Goal: Task Accomplishment & Management: Use online tool/utility

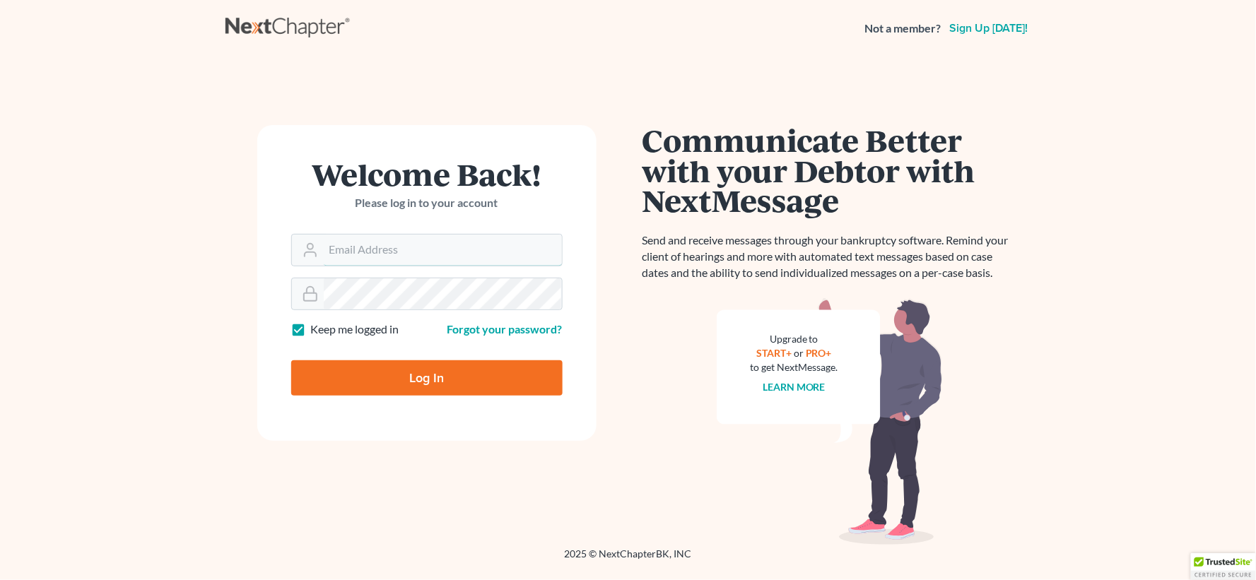
type input "lgibson@arthurlwalker.com"
click at [522, 380] on input "Log In" at bounding box center [426, 378] width 271 height 35
type input "Thinking..."
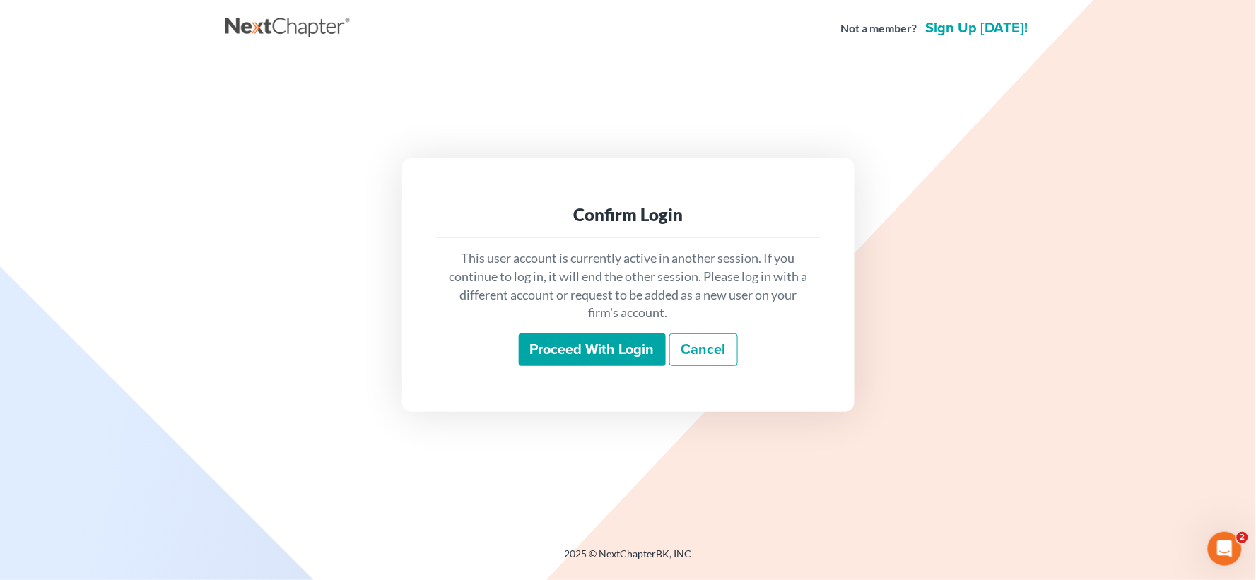
click at [573, 355] on input "Proceed with login" at bounding box center [592, 350] width 147 height 33
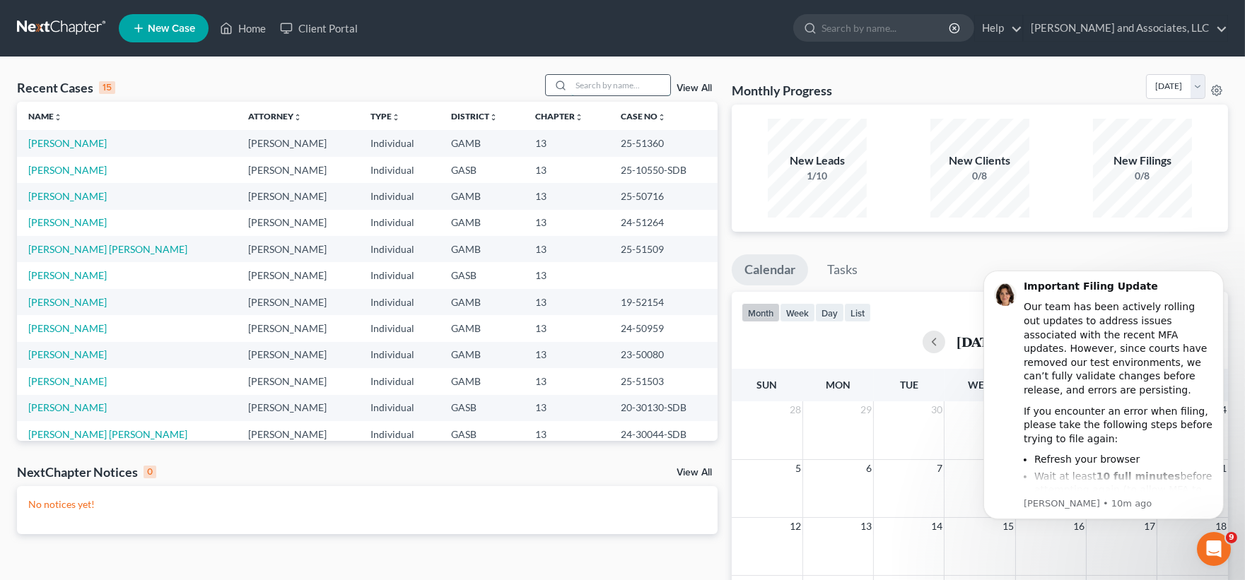
click at [592, 88] on input "search" at bounding box center [620, 85] width 99 height 21
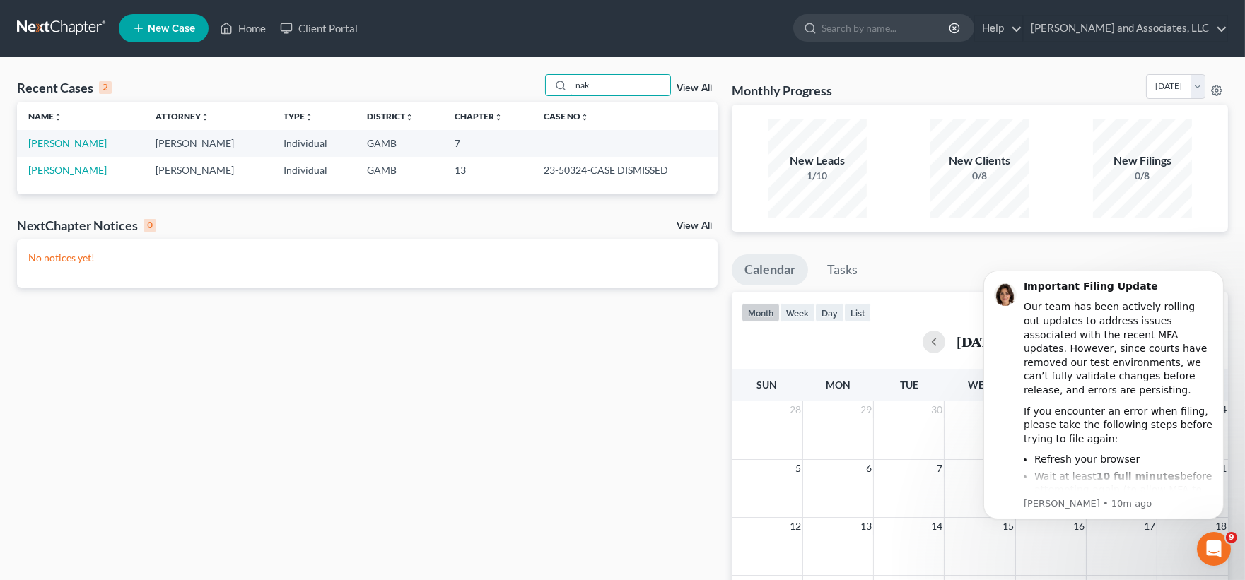
type input "nak"
click at [101, 140] on link "[PERSON_NAME]" at bounding box center [67, 143] width 78 height 12
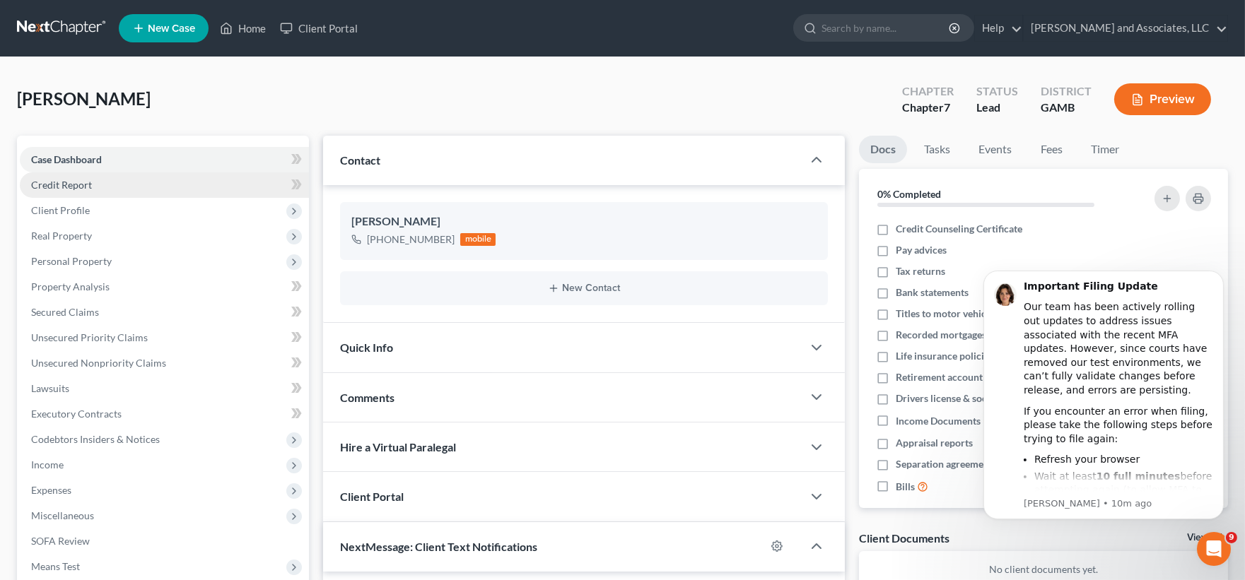
click at [89, 181] on span "Credit Report" at bounding box center [61, 185] width 61 height 12
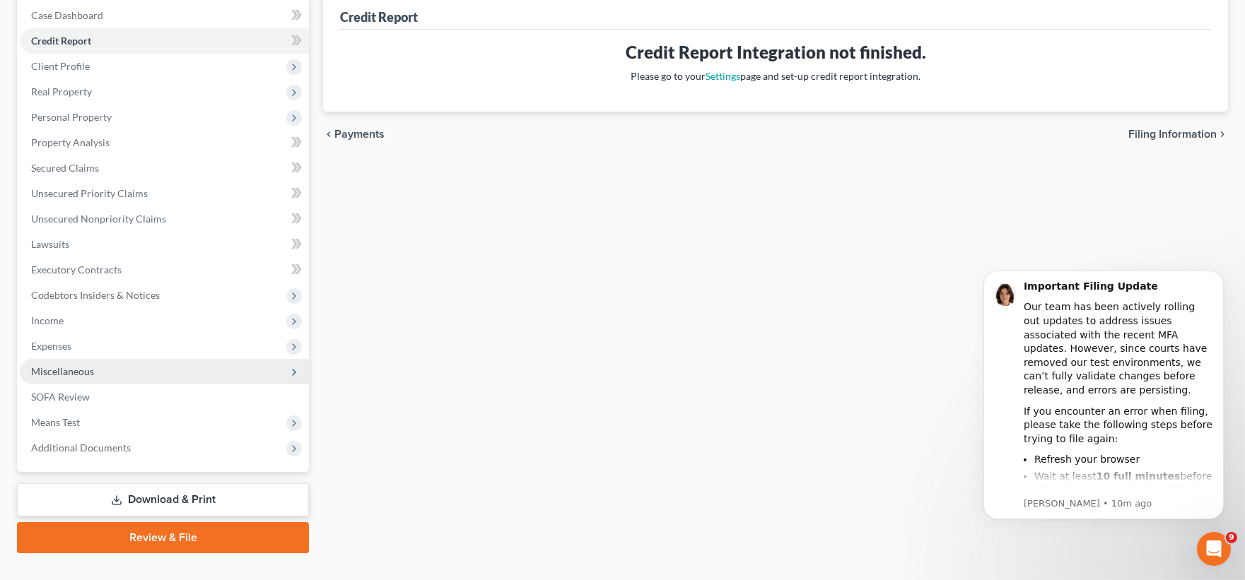
scroll to position [170, 0]
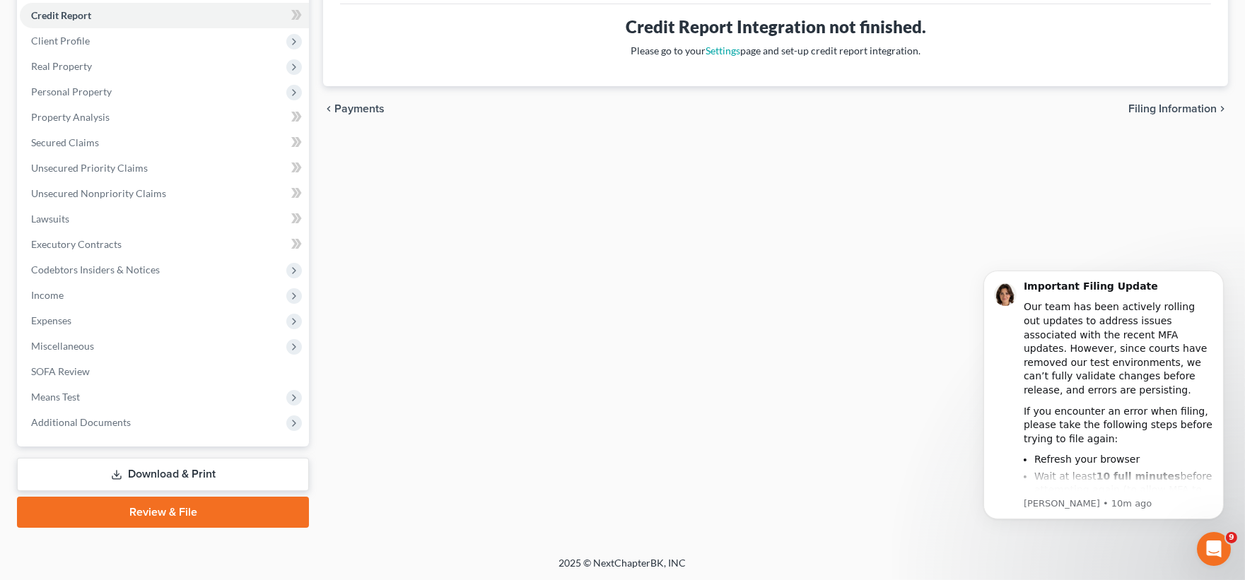
click at [198, 474] on link "Download & Print" at bounding box center [163, 474] width 292 height 33
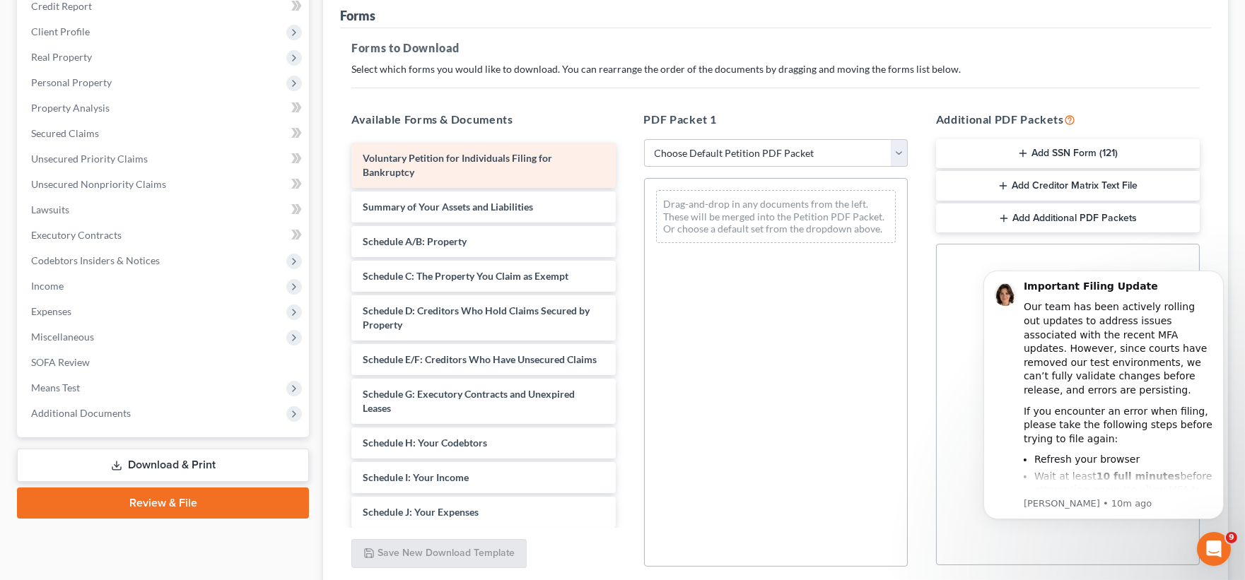
scroll to position [235, 0]
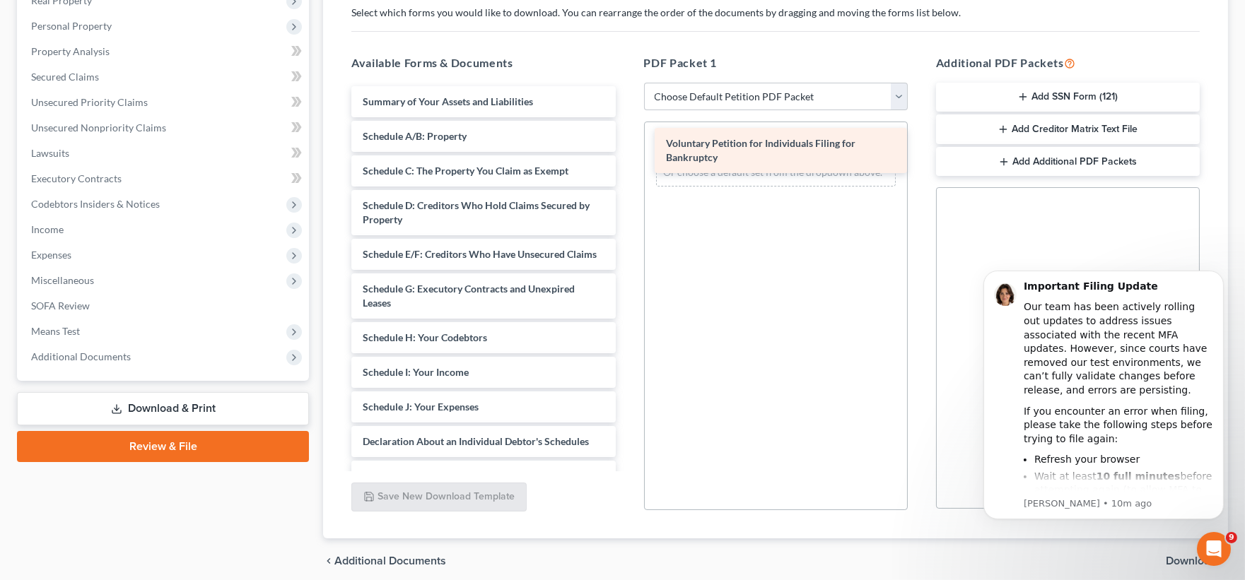
drag, startPoint x: 436, startPoint y: 109, endPoint x: 739, endPoint y: 151, distance: 306.1
click at [626, 151] on div "Voluntary Petition for Individuals Filing for Bankruptcy Voluntary Petition for…" at bounding box center [483, 421] width 286 height 670
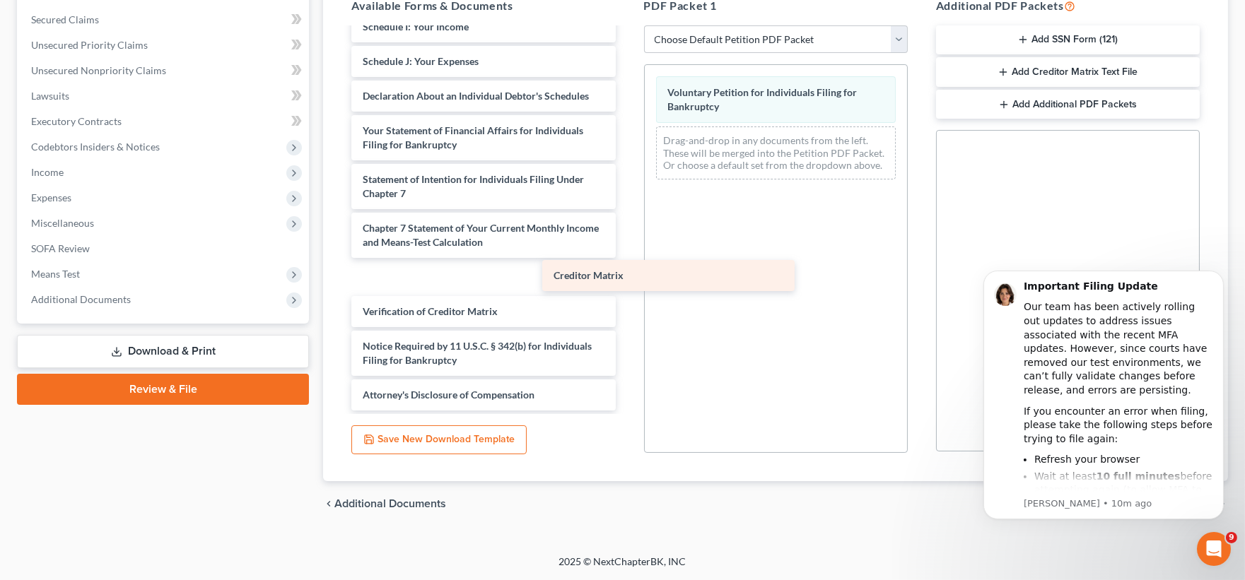
scroll to position [267, 0]
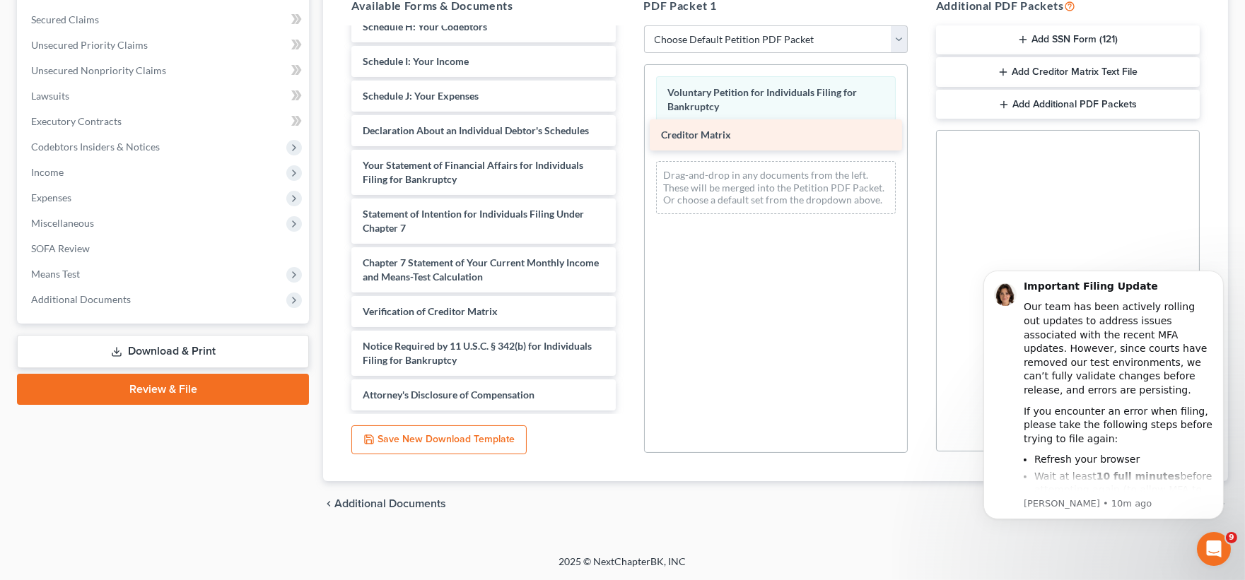
drag, startPoint x: 435, startPoint y: 277, endPoint x: 734, endPoint y: 136, distance: 330.1
click at [626, 136] on div "Creditor Matrix Summary of Your Assets and Liabilities Schedule A/B: Property S…" at bounding box center [483, 93] width 286 height 636
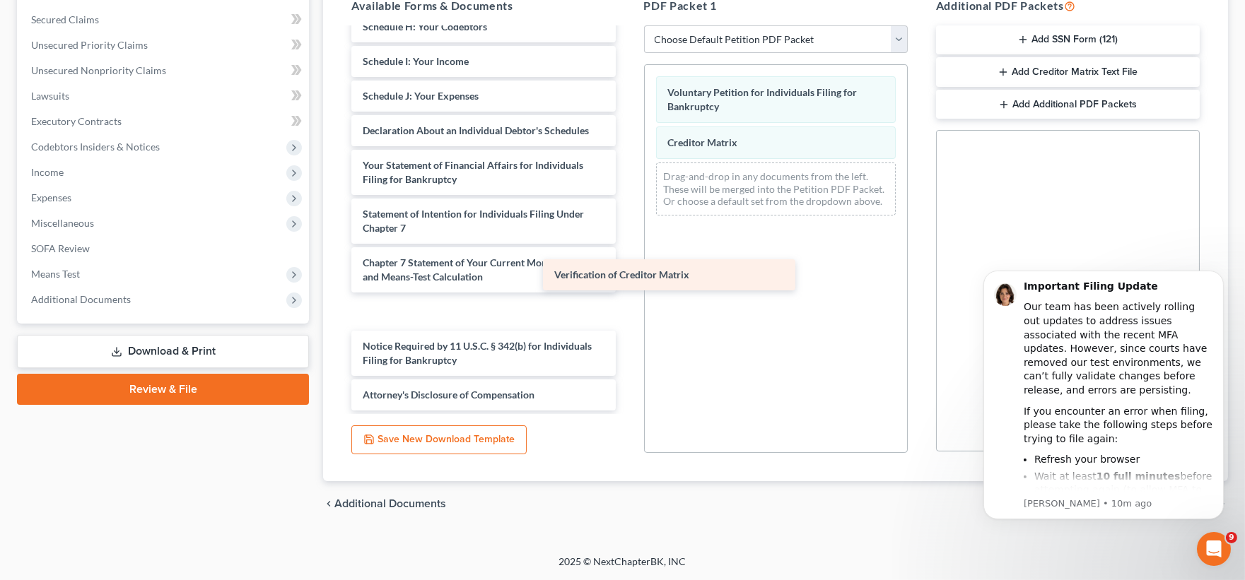
scroll to position [233, 0]
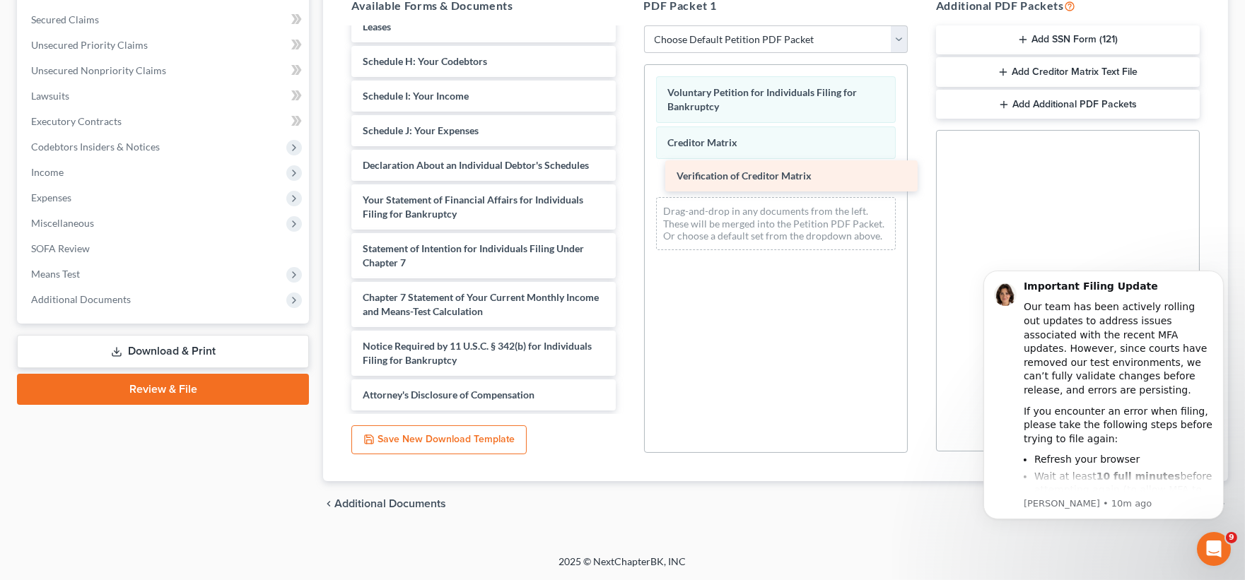
drag, startPoint x: 460, startPoint y: 314, endPoint x: 773, endPoint y: 180, distance: 341.4
click at [626, 180] on div "Verification of Creditor Matrix Summary of Your Assets and Liabilities Schedule…" at bounding box center [483, 110] width 286 height 601
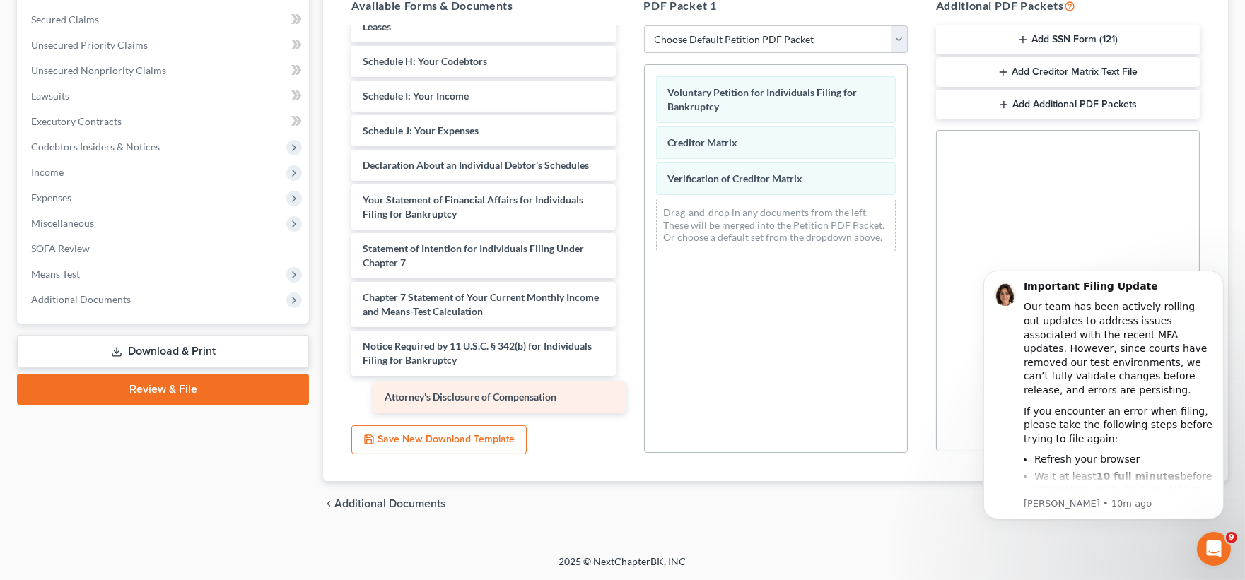
scroll to position [198, 0]
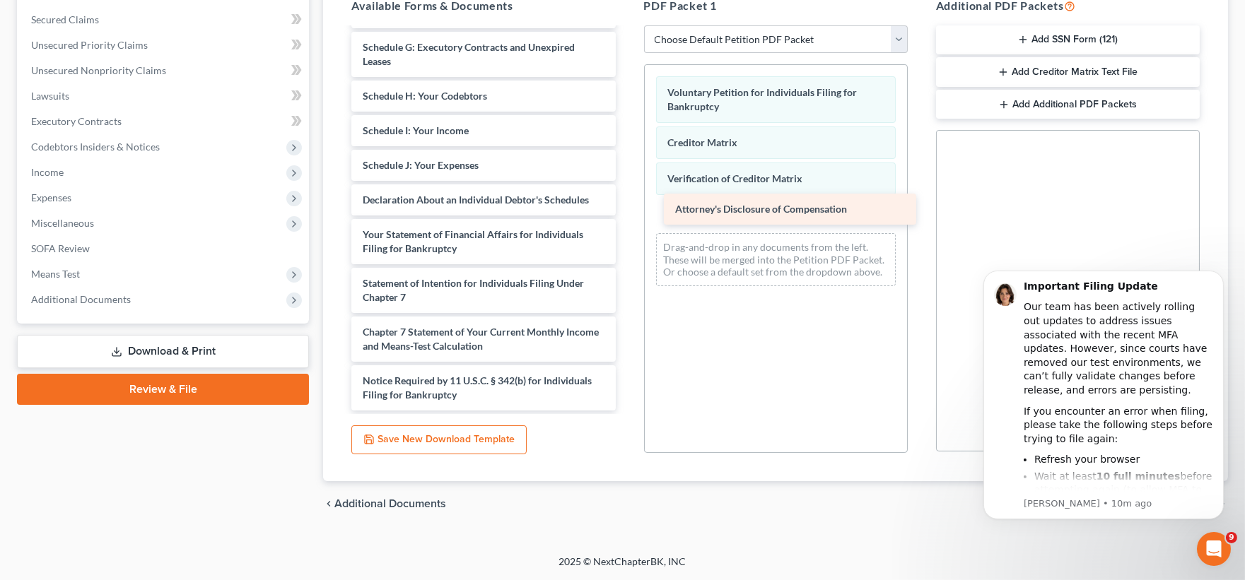
drag, startPoint x: 467, startPoint y: 397, endPoint x: 780, endPoint y: 213, distance: 362.9
click at [626, 213] on div "Attorney's Disclosure of Compensation Summary of Your Assets and Liabilities Sc…" at bounding box center [483, 127] width 286 height 566
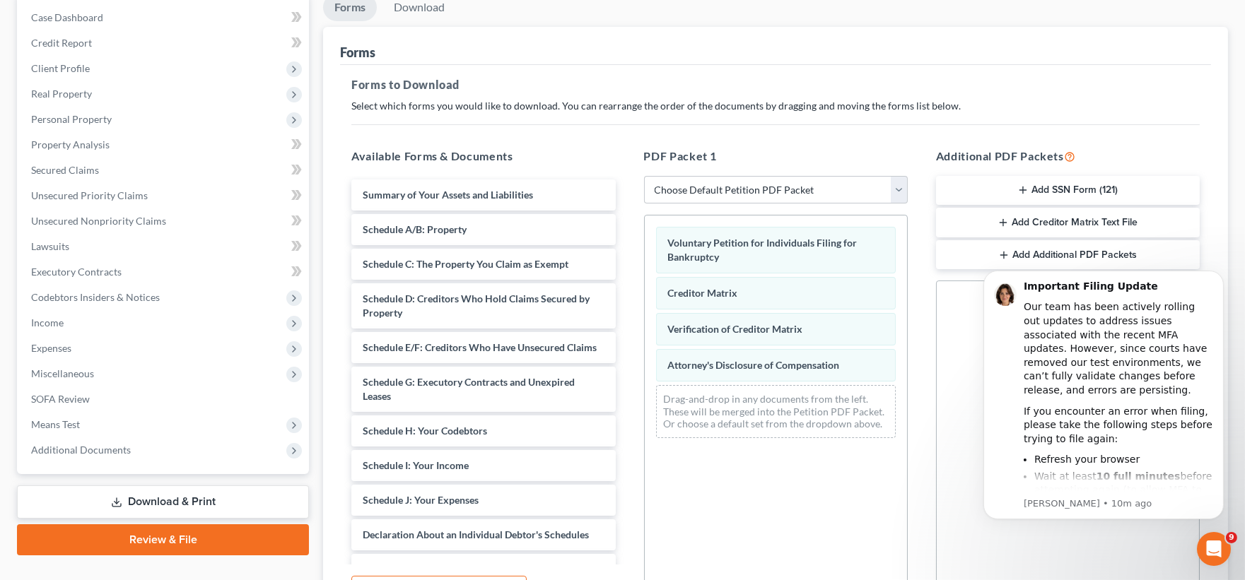
scroll to position [136, 0]
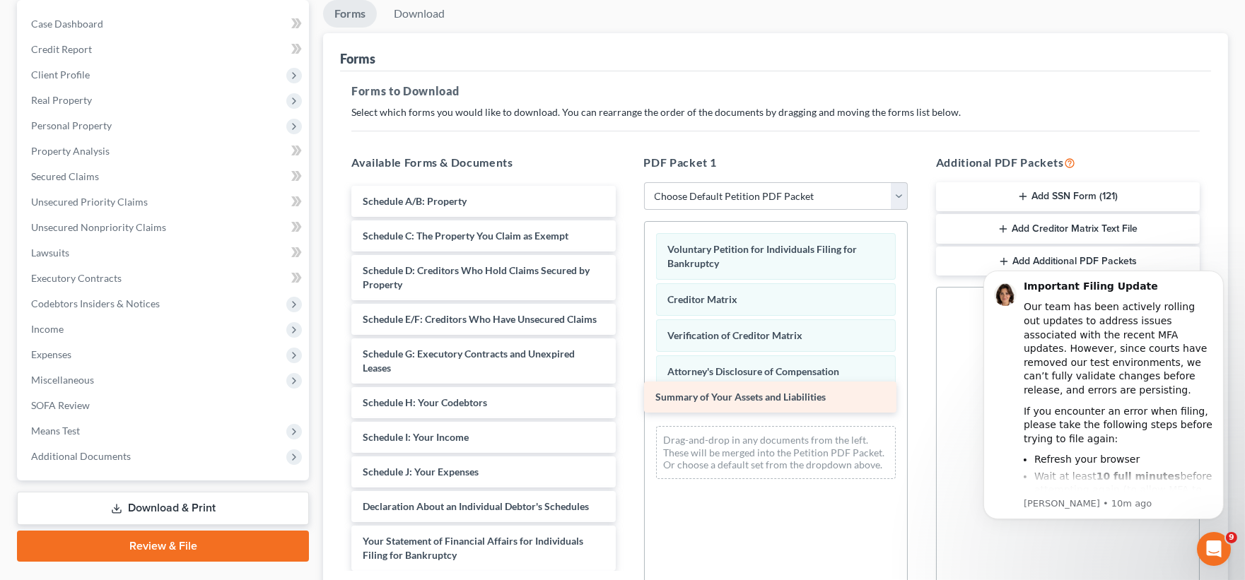
drag, startPoint x: 453, startPoint y: 201, endPoint x: 746, endPoint y: 397, distance: 352.5
click at [626, 397] on div "Summary of Your Assets and Liabilities Summary of Your Assets and Liabilities S…" at bounding box center [483, 452] width 286 height 532
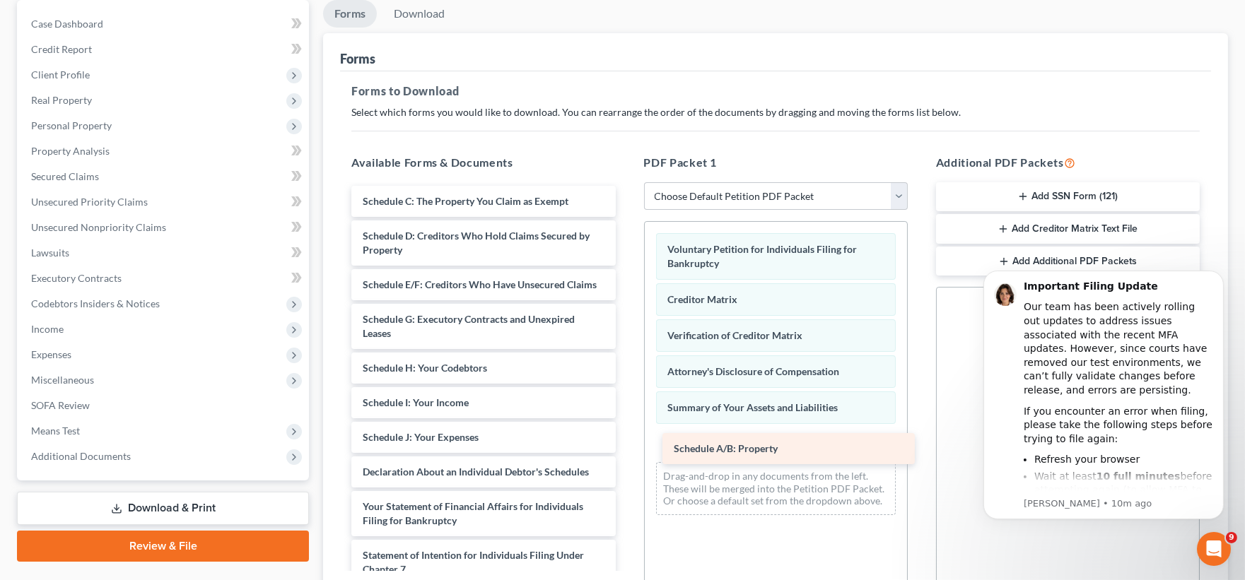
drag, startPoint x: 456, startPoint y: 206, endPoint x: 768, endPoint y: 443, distance: 391.6
click at [626, 443] on div "Schedule A/B: Property Schedule A/B: Property Schedule C: The Property You Clai…" at bounding box center [483, 434] width 286 height 497
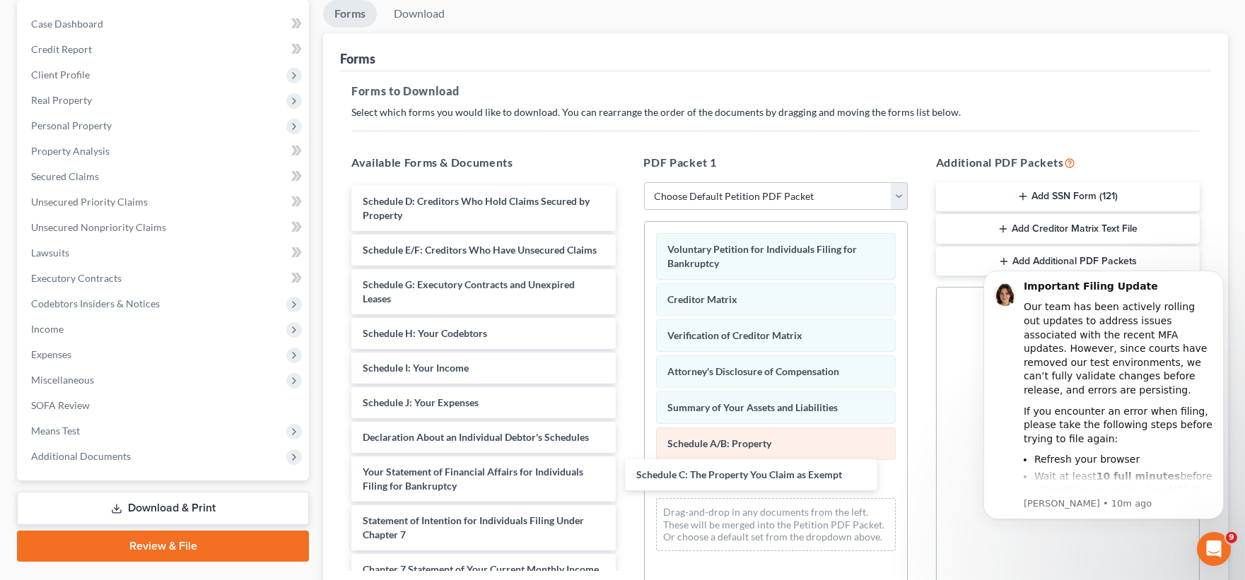
drag, startPoint x: 523, startPoint y: 197, endPoint x: 811, endPoint y: 458, distance: 388.8
click at [626, 465] on div "Schedule C: The Property You Claim as Exempt Schedule C: The Property You Claim…" at bounding box center [483, 417] width 286 height 462
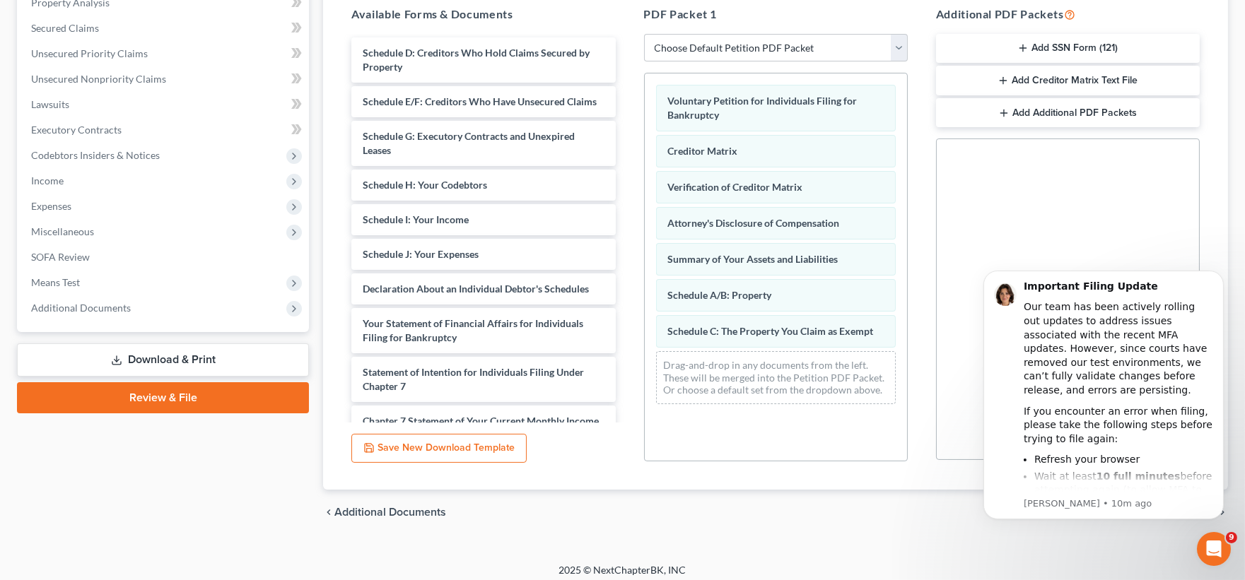
scroll to position [293, 0]
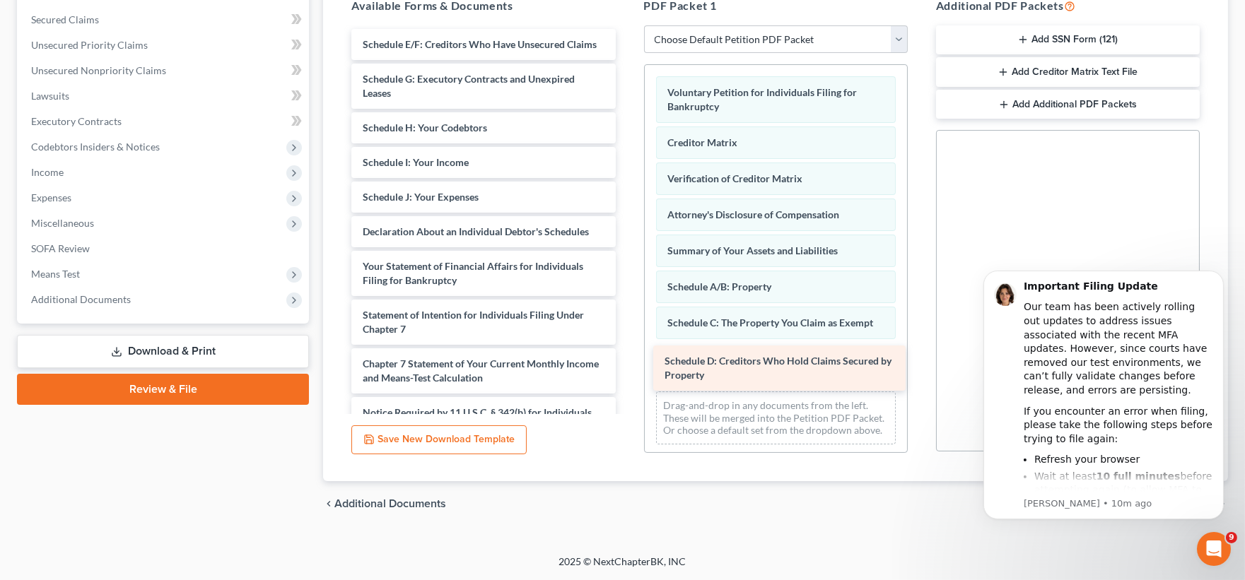
drag, startPoint x: 513, startPoint y: 50, endPoint x: 814, endPoint y: 368, distance: 438.0
click at [626, 368] on div "Schedule D: Creditors Who Hold Claims Secured by Property Schedule D: Creditors…" at bounding box center [483, 236] width 286 height 414
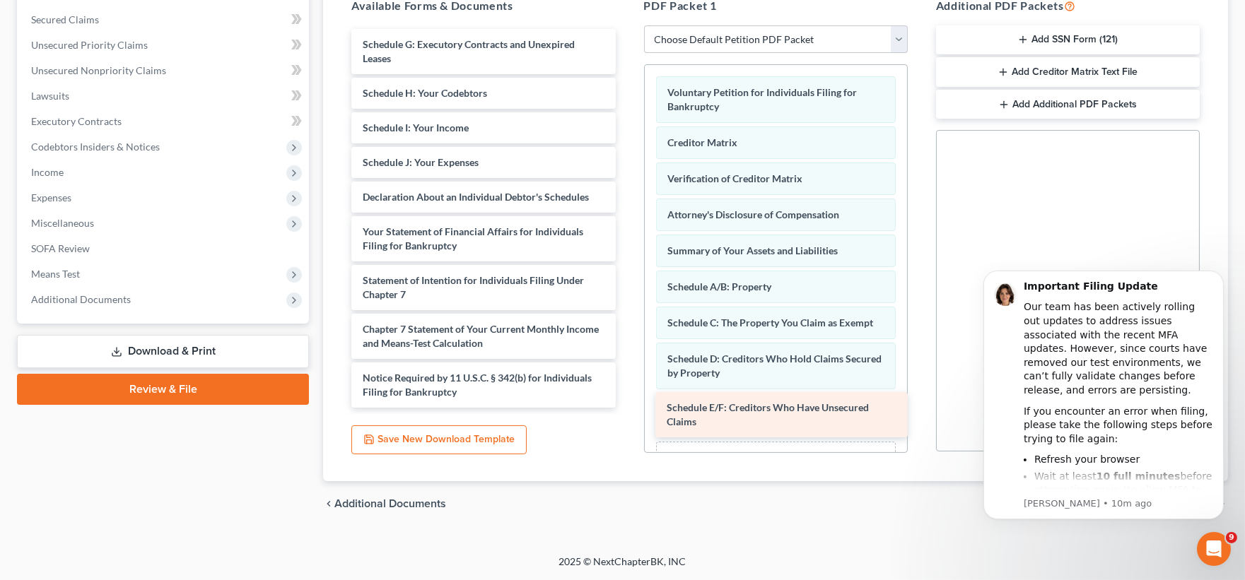
drag, startPoint x: 500, startPoint y: 47, endPoint x: 804, endPoint y: 411, distance: 474.3
click at [626, 408] on div "Schedule E/F: Creditors Who Have Unsecured Claims Schedule E/F: Creditors Who H…" at bounding box center [483, 218] width 286 height 379
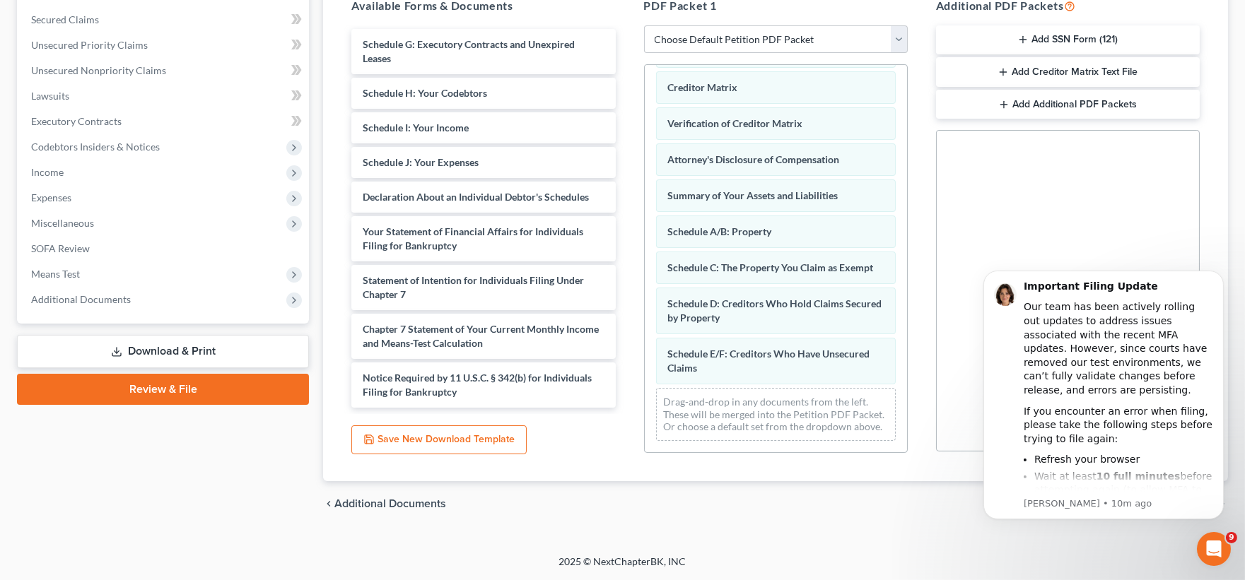
scroll to position [0, 0]
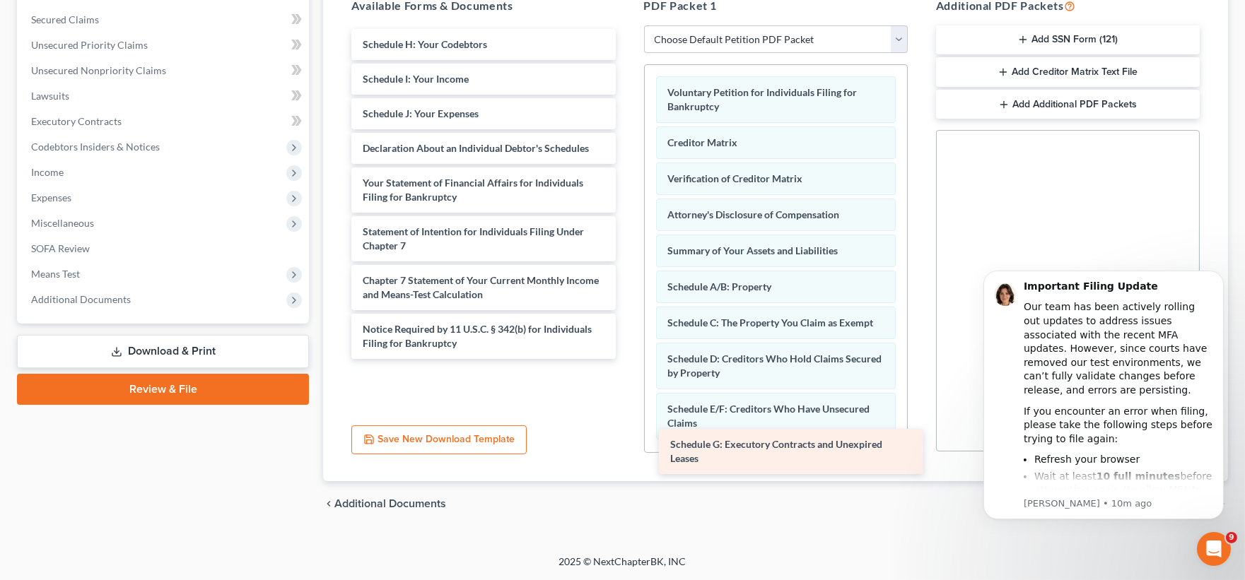
drag, startPoint x: 460, startPoint y: 59, endPoint x: 768, endPoint y: 457, distance: 503.8
click at [626, 359] on div "Schedule G: Executory Contracts and Unexpired Leases Schedule G: Executory Cont…" at bounding box center [483, 194] width 286 height 330
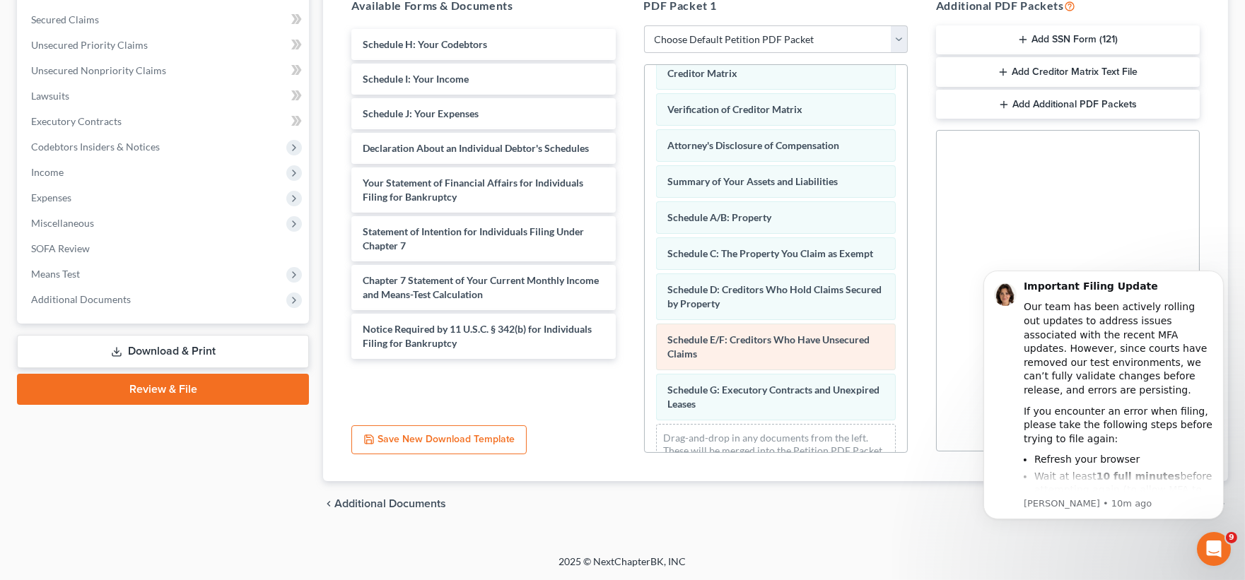
scroll to position [132, 0]
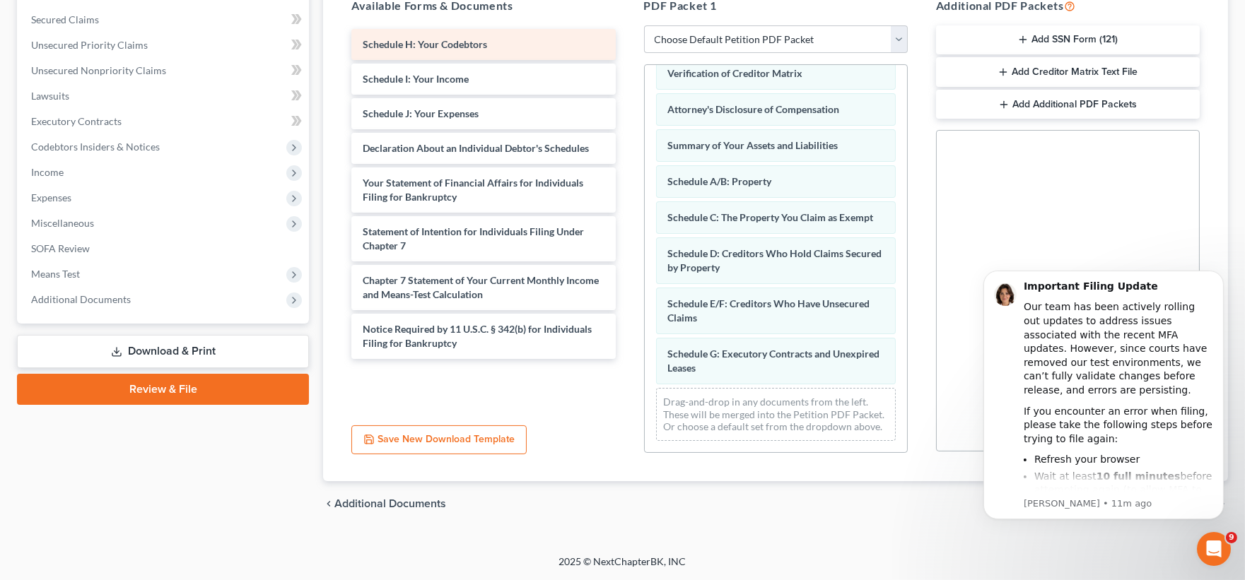
click at [429, 29] on div "Schedule H: Your Codebtors" at bounding box center [483, 44] width 264 height 31
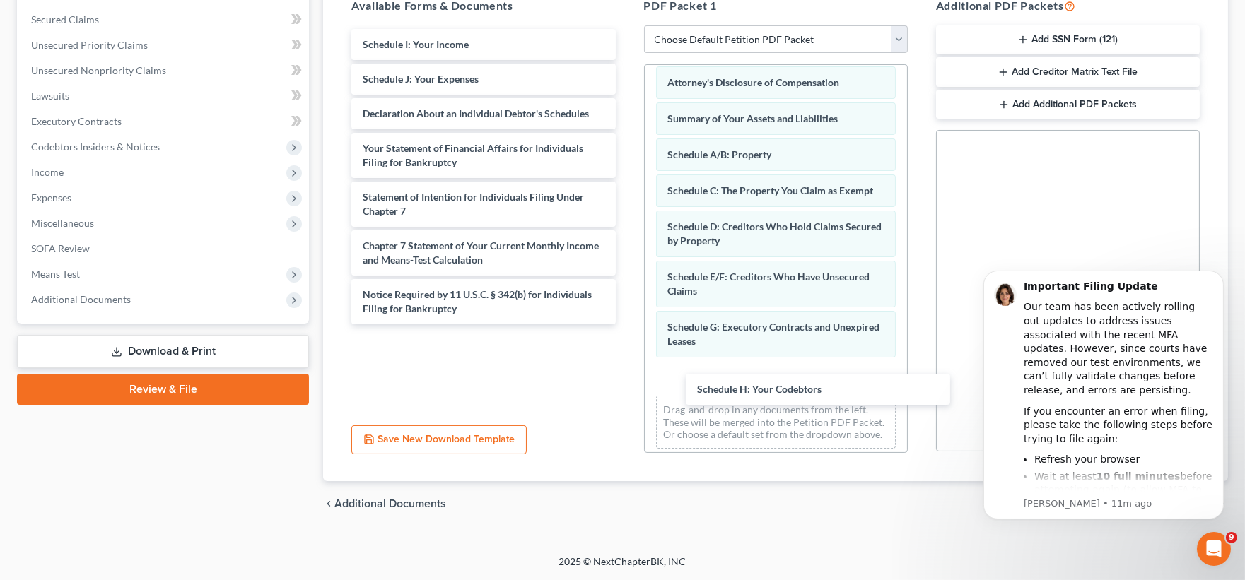
drag, startPoint x: 429, startPoint y: 27, endPoint x: 763, endPoint y: 373, distance: 480.9
click at [626, 324] on div "Schedule H: Your Codebtors Schedule H: Your Codebtors Schedule I: Your Income S…" at bounding box center [483, 176] width 286 height 295
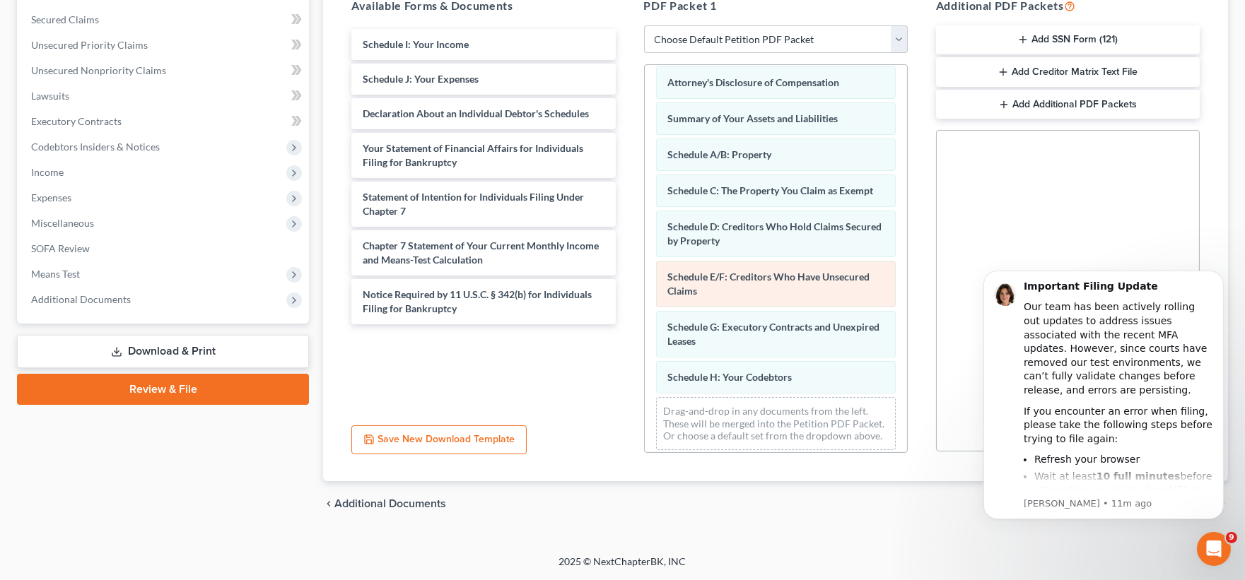
scroll to position [168, 0]
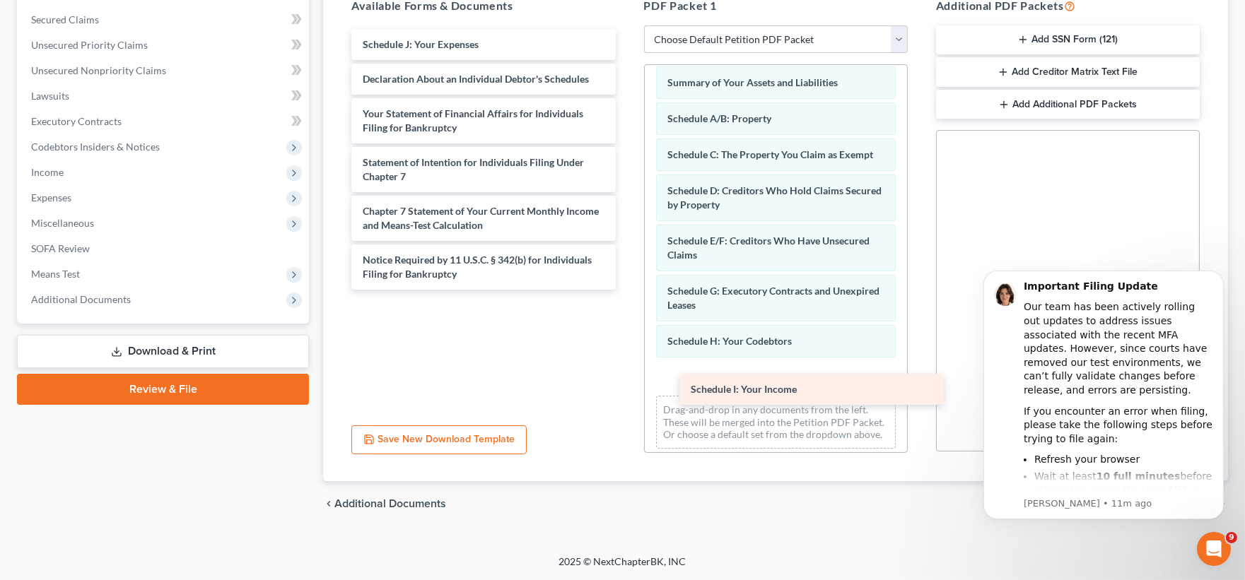
drag, startPoint x: 460, startPoint y: 48, endPoint x: 788, endPoint y: 393, distance: 476.0
click at [626, 290] on div "Schedule I: Your Income Schedule I: Your Income Schedule J: Your Expenses Decla…" at bounding box center [483, 159] width 286 height 261
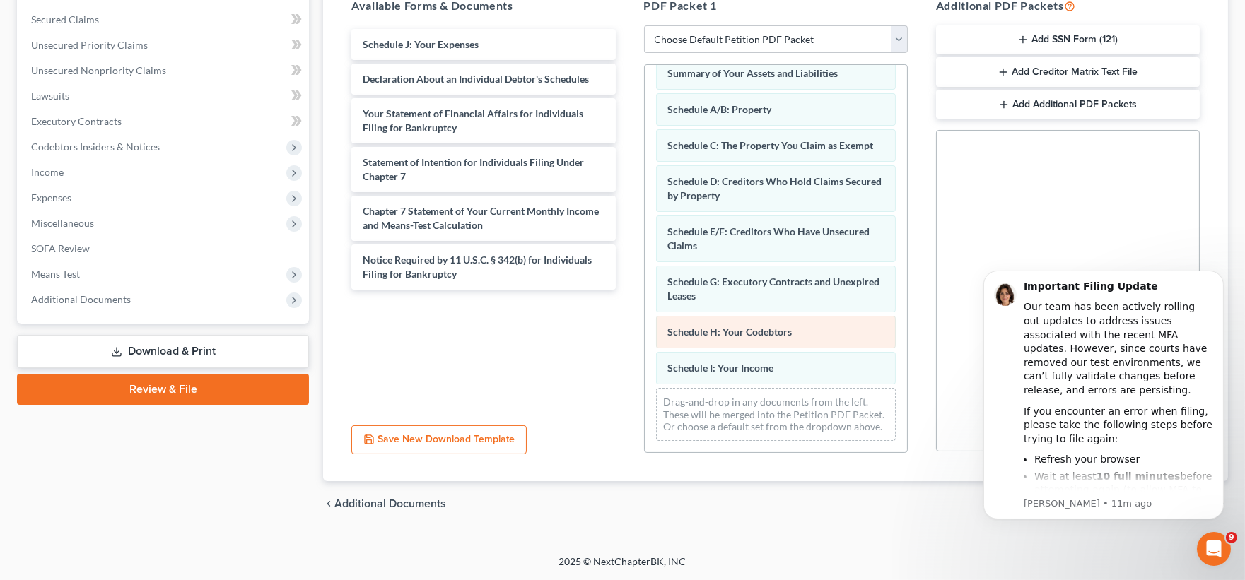
scroll to position [205, 0]
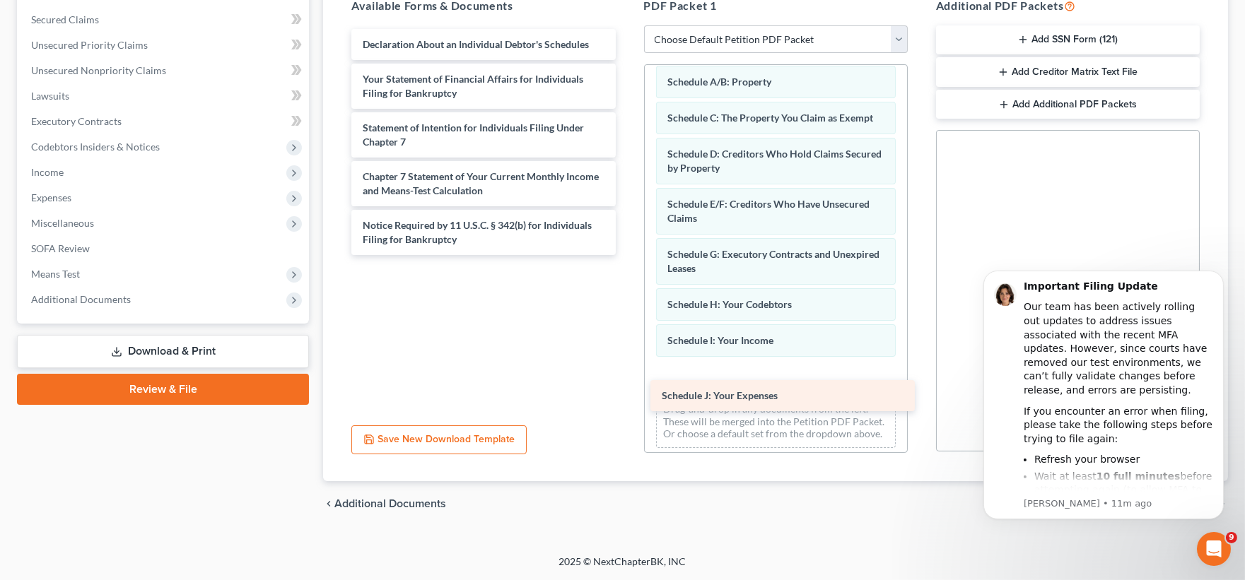
drag, startPoint x: 440, startPoint y: 48, endPoint x: 743, endPoint y: 396, distance: 461.5
click at [626, 255] on div "Schedule J: Your Expenses Schedule J: Your Expenses Declaration About an Indivi…" at bounding box center [483, 142] width 286 height 226
click at [743, 396] on span "Schedule J: Your Expenses" at bounding box center [720, 396] width 116 height 12
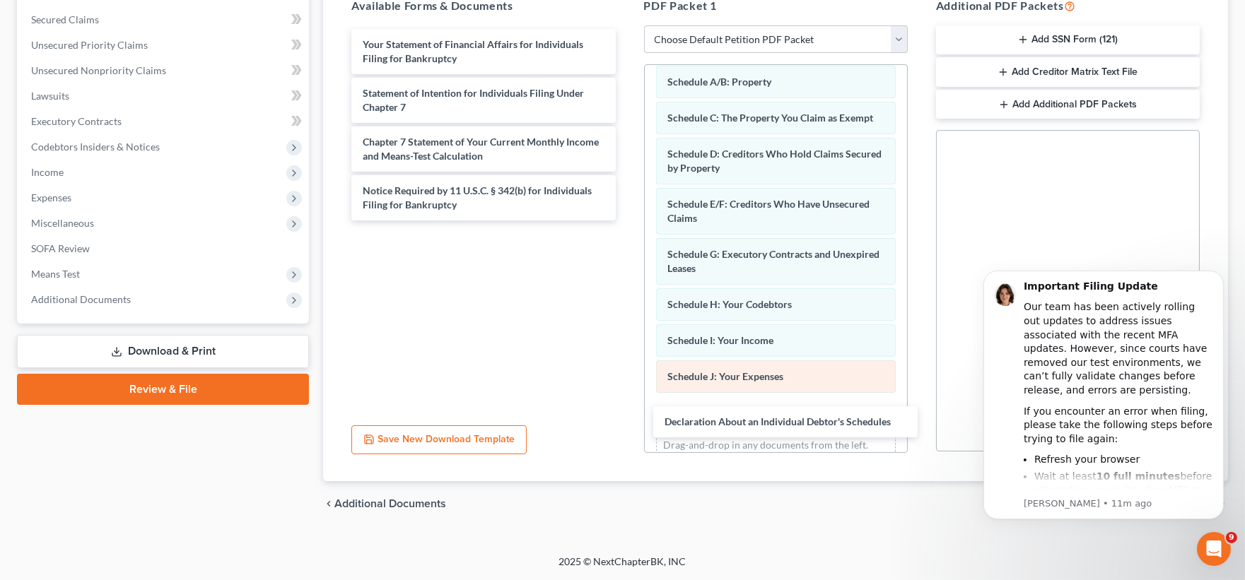
drag, startPoint x: 460, startPoint y: 52, endPoint x: 765, endPoint y: 407, distance: 468.7
click at [626, 221] on div "Declaration About an Individual Debtor's Schedules Declaration About an Individ…" at bounding box center [483, 125] width 286 height 192
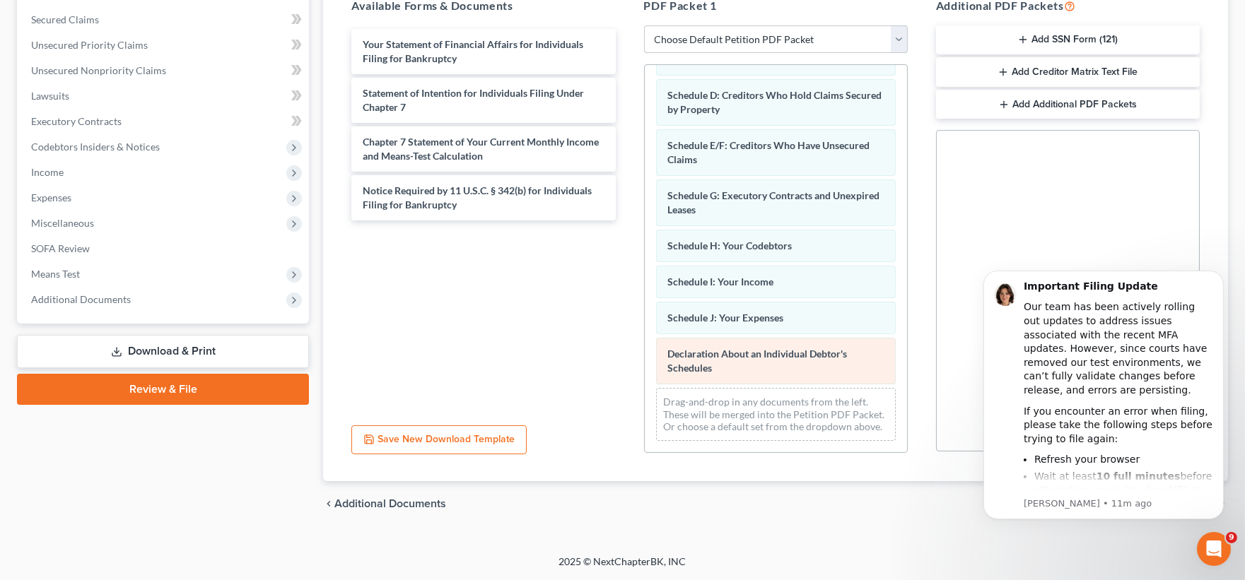
scroll to position [291, 0]
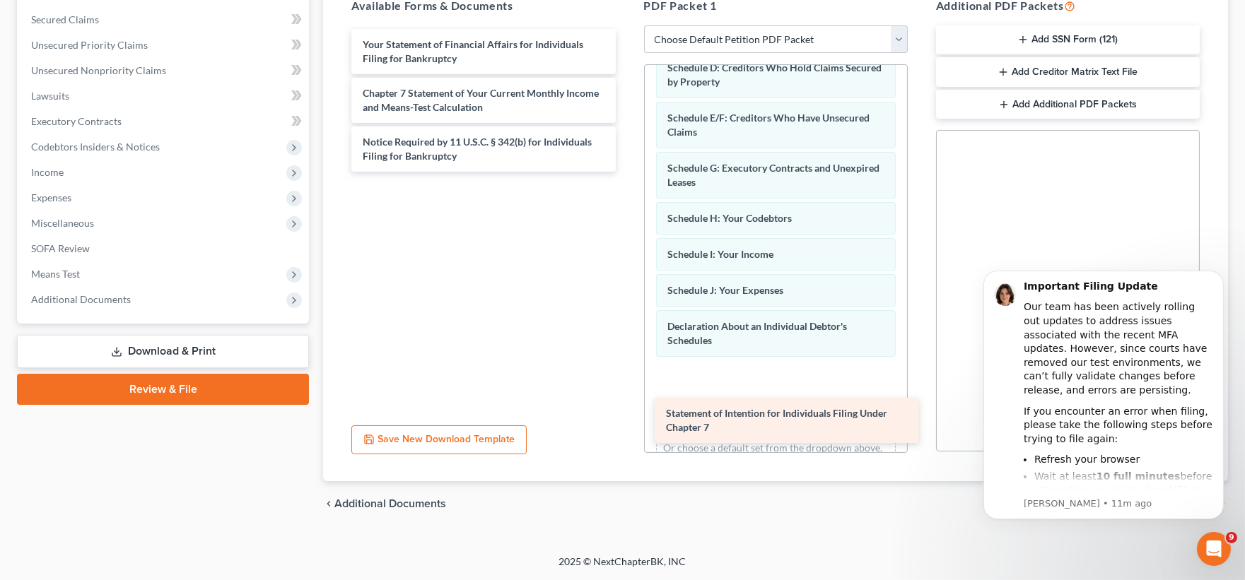
drag, startPoint x: 430, startPoint y: 103, endPoint x: 722, endPoint y: 409, distance: 423.0
click at [626, 172] on div "Statement of Intention for Individuals Filing Under Chapter 7 Your Statement of…" at bounding box center [483, 100] width 286 height 143
click at [722, 407] on div "Voluntary Petition for Individuals Filing for Bankruptcy Creditor Matrix Verifi…" at bounding box center [776, 123] width 262 height 699
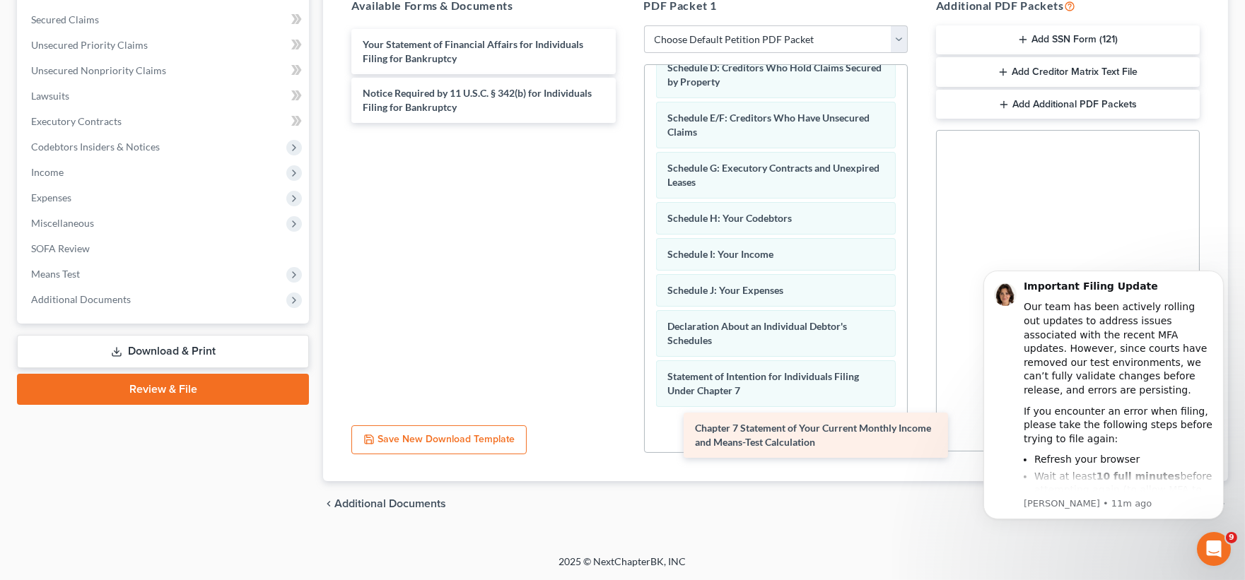
drag, startPoint x: 419, startPoint y: 112, endPoint x: 749, endPoint y: 444, distance: 468.4
click at [626, 123] on div "Chapter 7 Statement of Your Current Monthly Income and Means-Test Calculation Y…" at bounding box center [483, 76] width 286 height 94
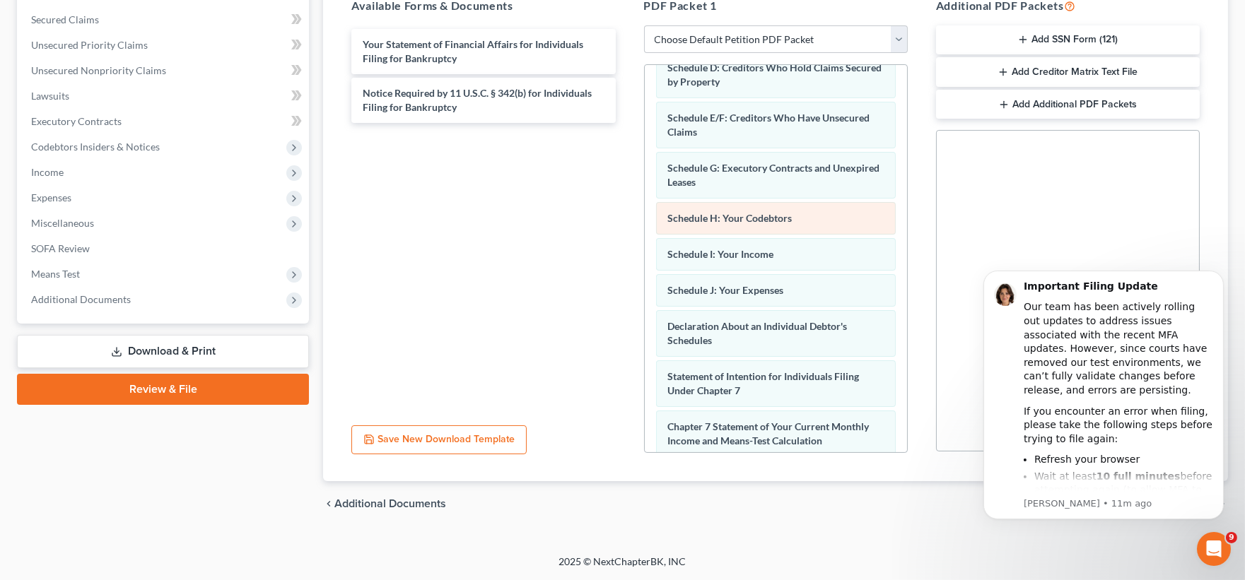
scroll to position [370, 0]
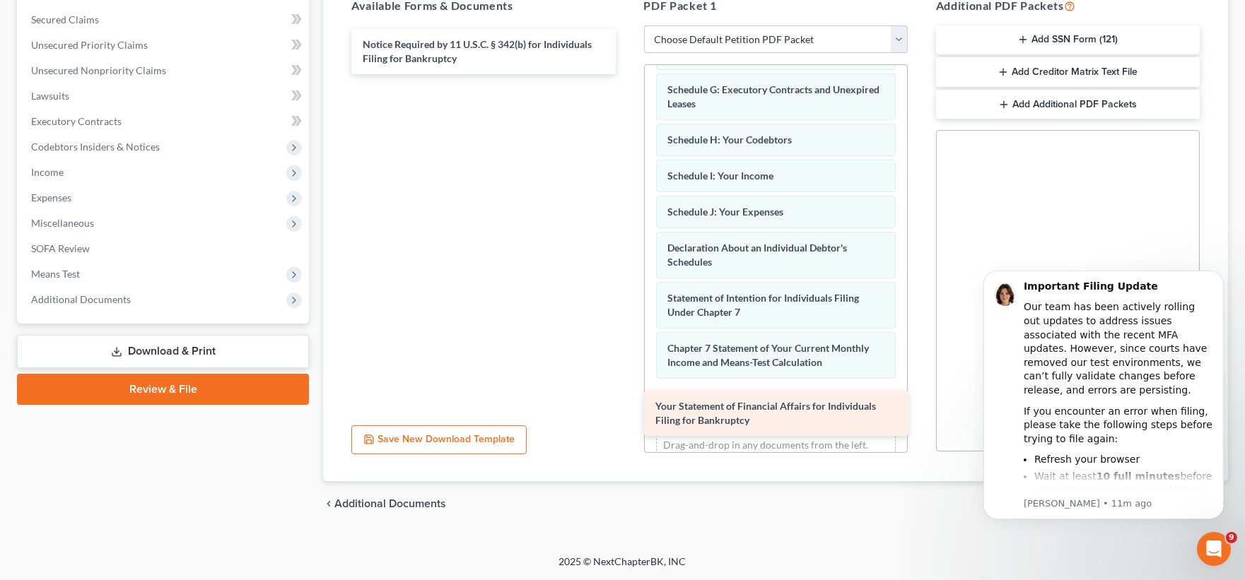
drag, startPoint x: 476, startPoint y: 46, endPoint x: 771, endPoint y: 407, distance: 466.7
click at [626, 74] on div "Your Statement of Financial Affairs for Individuals Filing for Bankruptcy Your …" at bounding box center [483, 51] width 286 height 45
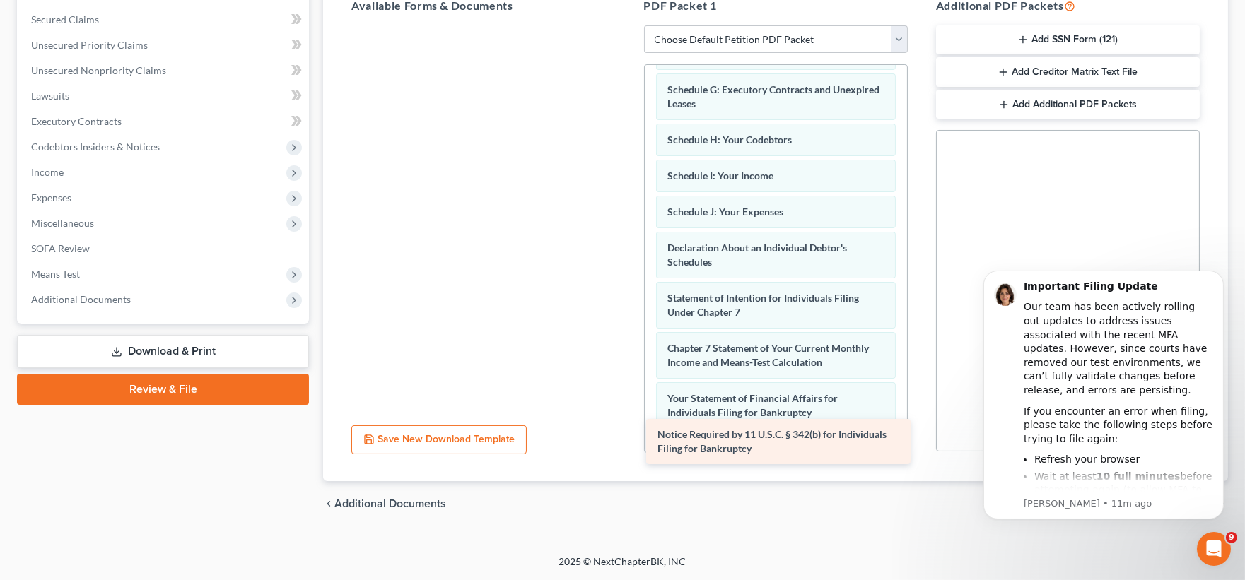
drag, startPoint x: 478, startPoint y: 71, endPoint x: 773, endPoint y: 462, distance: 489.6
click at [626, 25] on div "Notice Required by 11 U.S.C. § 342(b) for Individuals Filing for Bankruptcy Not…" at bounding box center [483, 25] width 286 height 0
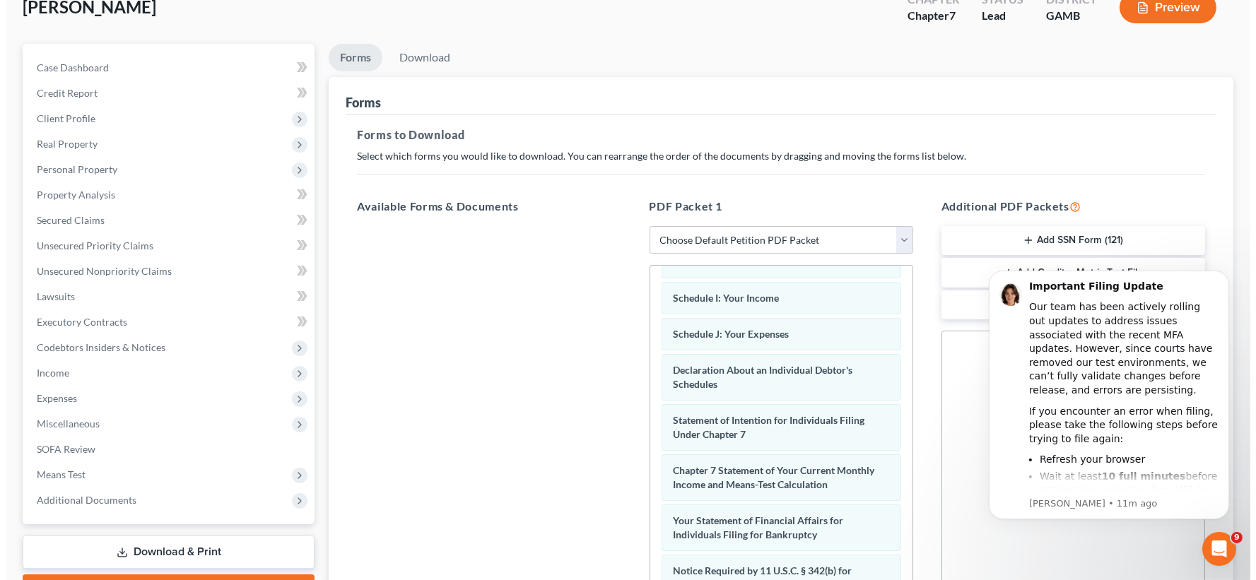
scroll to position [0, 0]
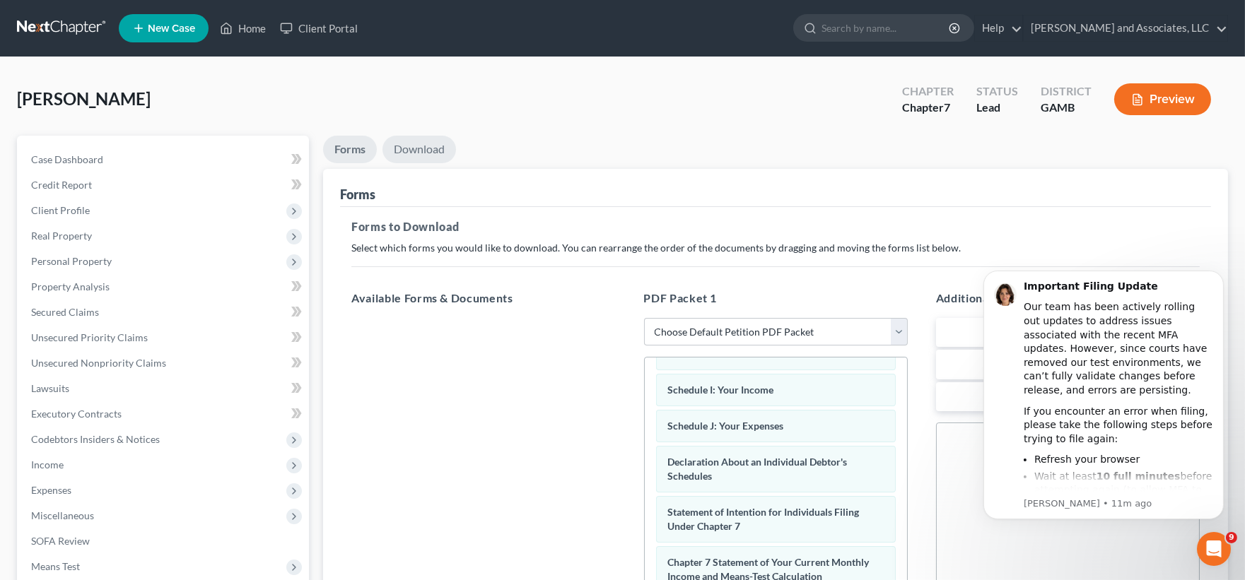
click at [427, 151] on link "Download" at bounding box center [419, 150] width 74 height 28
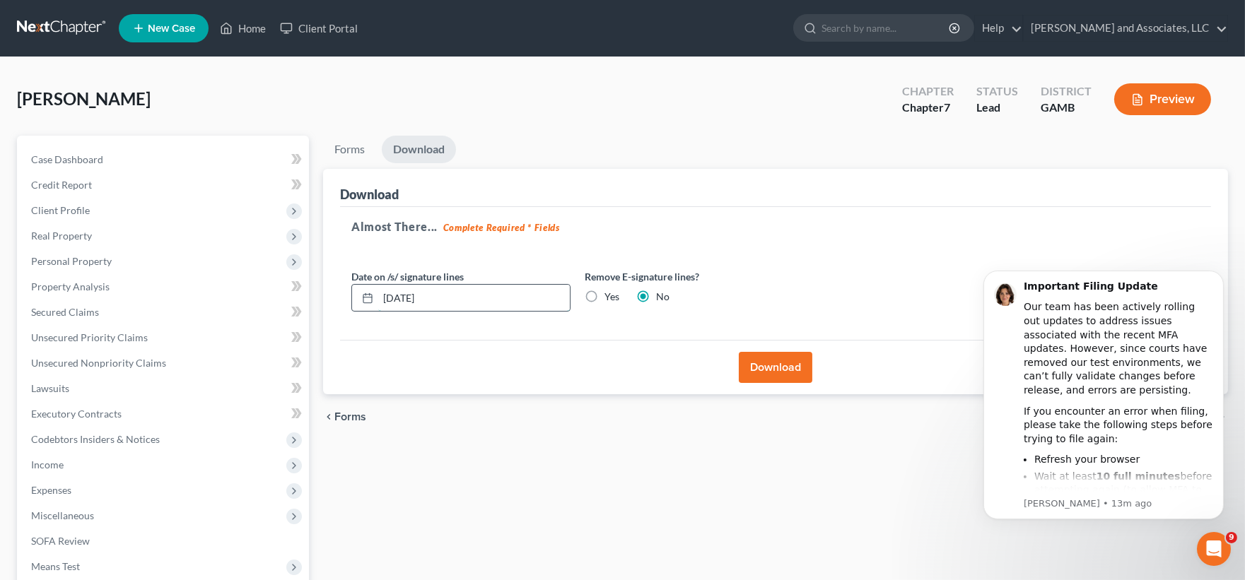
click at [441, 298] on input "[DATE]" at bounding box center [474, 298] width 192 height 27
type input "1"
type input "[DATE]"
click at [788, 362] on button "Download" at bounding box center [776, 367] width 74 height 31
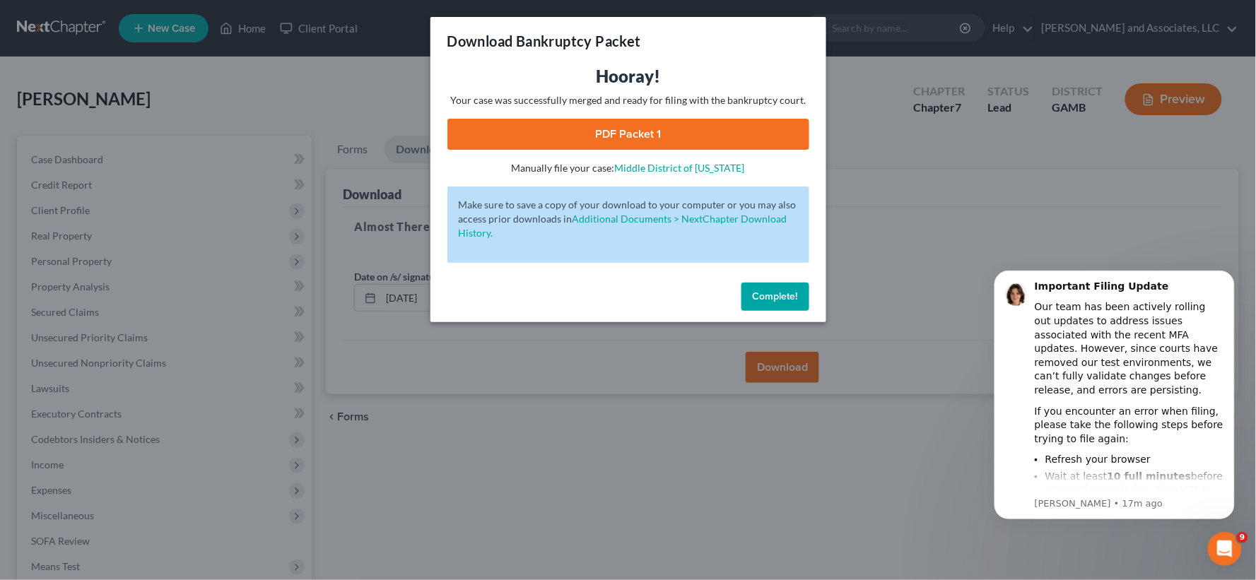
click at [769, 141] on link "PDF Packet 1" at bounding box center [628, 134] width 362 height 31
